Goal: Transaction & Acquisition: Obtain resource

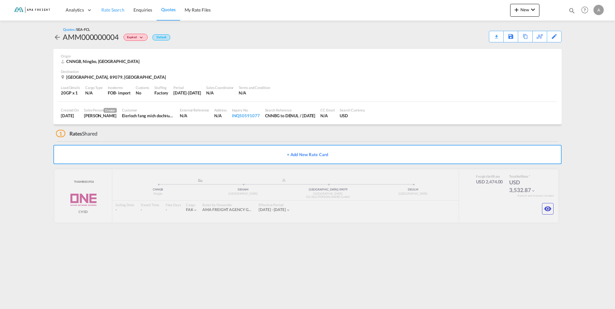
click at [114, 10] on span "Rate Search" at bounding box center [112, 9] width 23 height 5
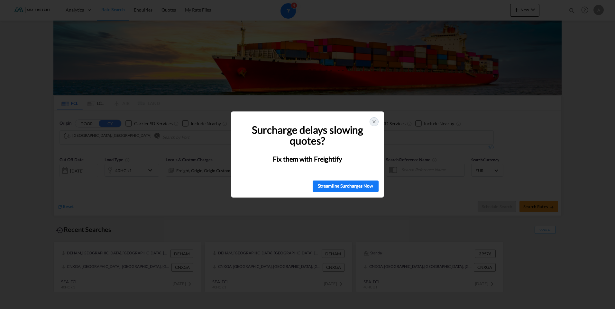
click at [374, 122] on icon at bounding box center [374, 122] width 3 height 3
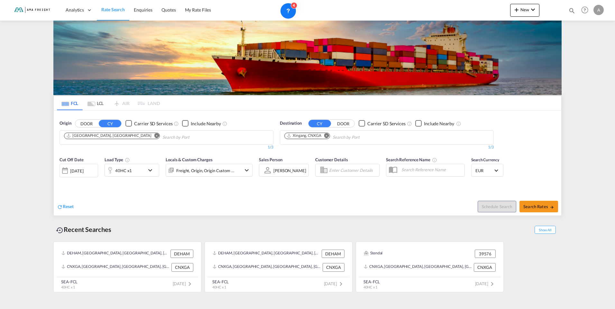
click at [154, 135] on md-icon "Remove" at bounding box center [156, 135] width 5 height 5
click at [85, 136] on body "Analytics Reports Rate Search Enquiries Quotes My Rate Files Analytics" at bounding box center [307, 154] width 615 height 309
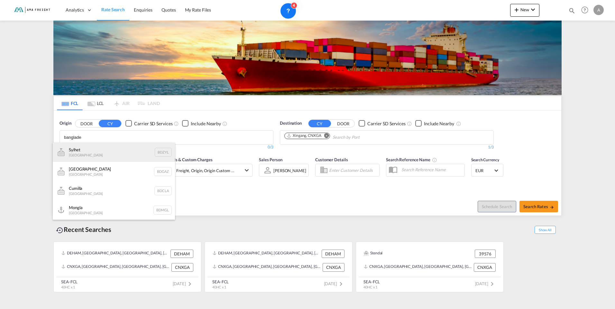
scroll to position [95, 0]
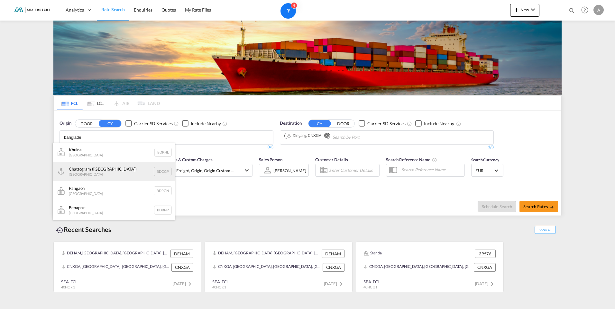
type input "banglade"
click at [91, 171] on div "Chattogram (Chittagong) Bangladesh BDCGP" at bounding box center [114, 171] width 122 height 19
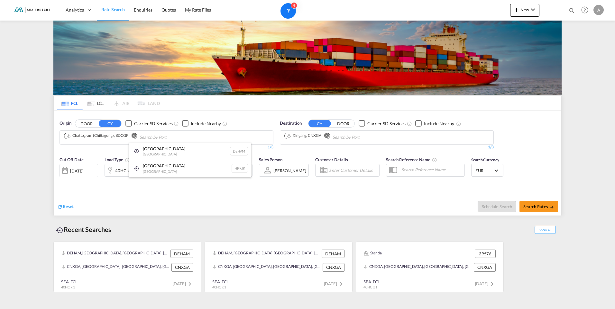
scroll to position [0, 0]
click at [327, 136] on md-icon "Remove" at bounding box center [326, 135] width 5 height 5
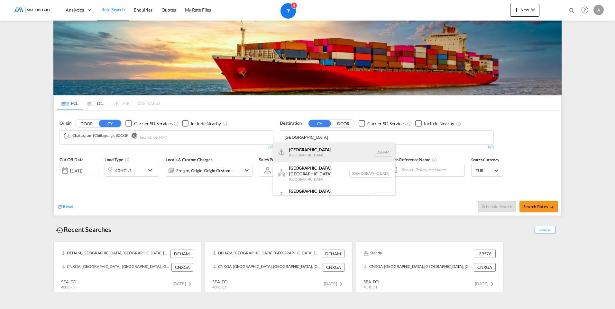
type input "hamburg"
click at [305, 150] on div "Hamburg Germany DEHAM" at bounding box center [334, 152] width 122 height 19
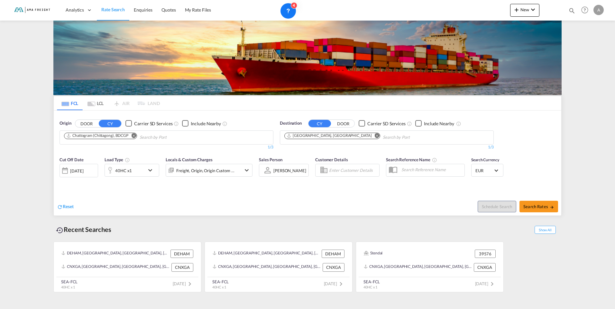
click at [150, 170] on md-icon "icon-chevron-down" at bounding box center [151, 171] width 11 height 8
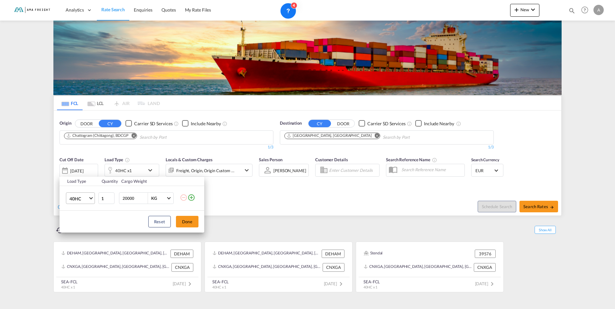
click at [92, 198] on span "Choose: \a40HC" at bounding box center [91, 198] width 4 height 4
click at [82, 164] on md-option "20GP" at bounding box center [86, 167] width 44 height 15
click at [189, 220] on button "Done" at bounding box center [187, 222] width 23 height 12
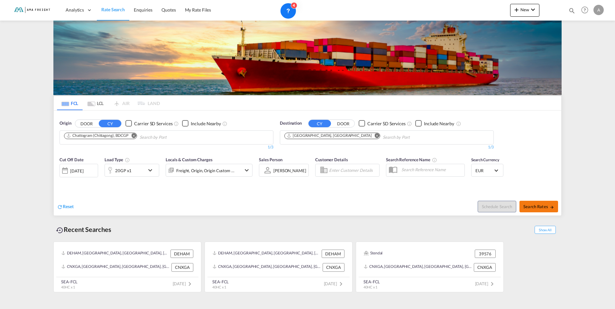
click at [536, 206] on span "Search Rates" at bounding box center [538, 206] width 31 height 5
type input "BDCGP to DEHAM / 13 Aug 2025"
